Goal: Browse casually

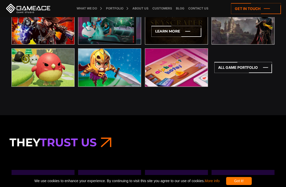
scroll to position [1561, 0]
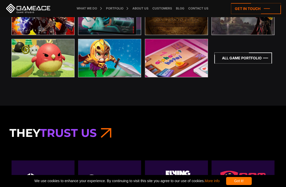
click at [236, 58] on icon at bounding box center [243, 57] width 58 height 11
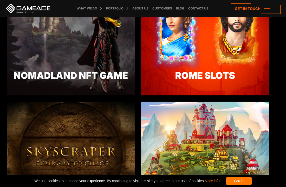
scroll to position [819, 0]
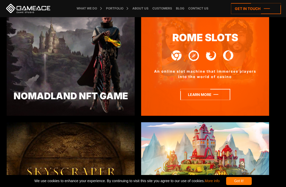
click at [198, 95] on icon at bounding box center [205, 94] width 50 height 11
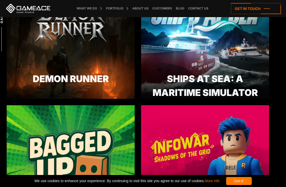
scroll to position [0, 0]
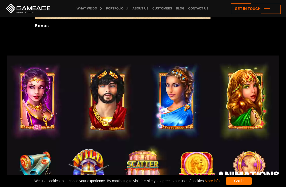
scroll to position [382, 0]
